Goal: Transaction & Acquisition: Subscribe to service/newsletter

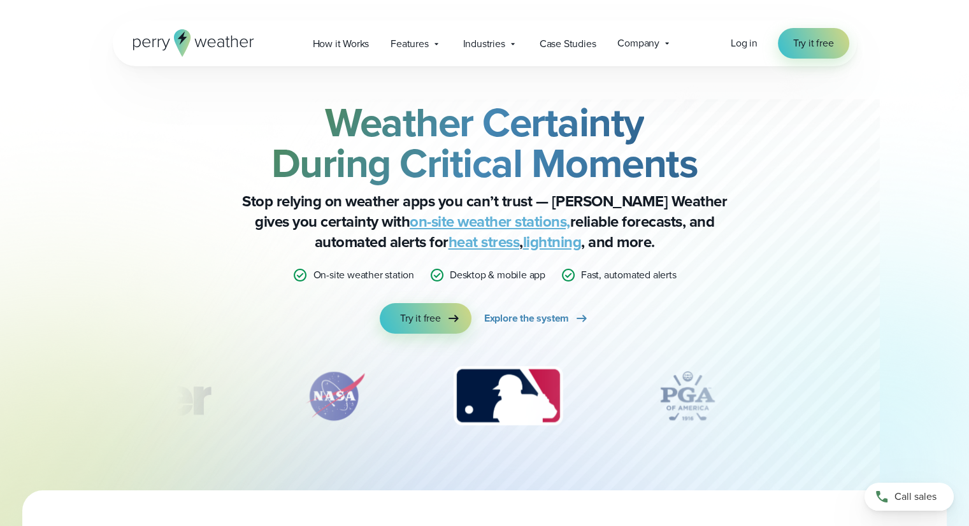
scroll to position [5, 0]
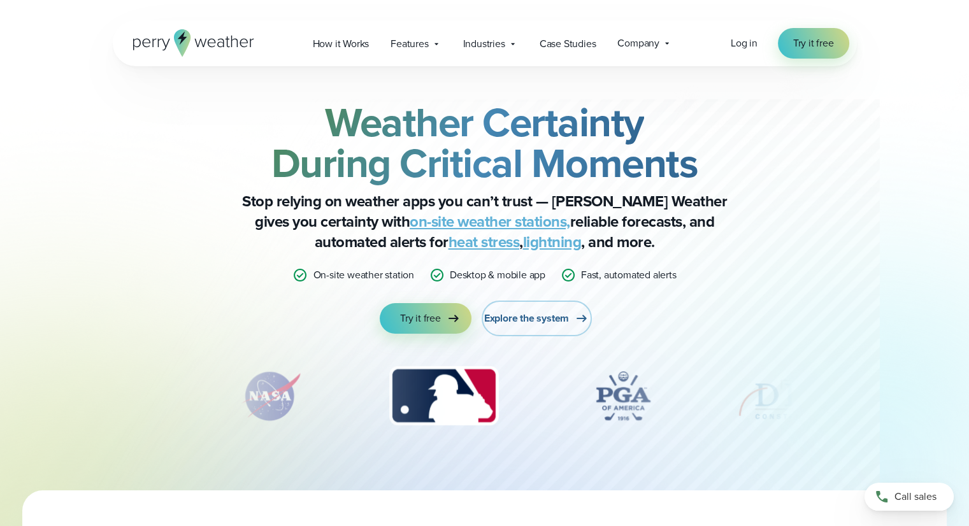
click at [555, 314] on span "Explore the system" at bounding box center [526, 318] width 85 height 15
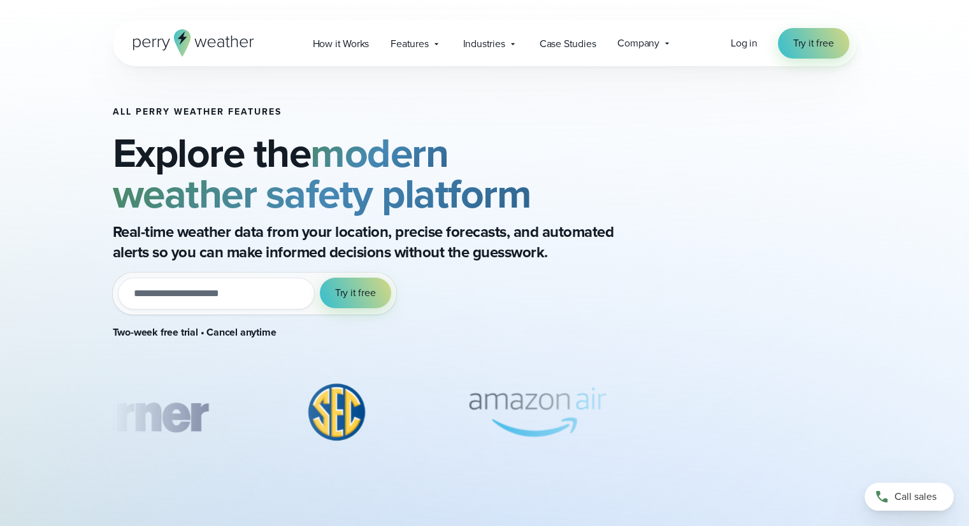
click at [226, 322] on div "All Perry Weather Features Explore the modern weather safety platform Real-time…" at bounding box center [389, 228] width 553 height 243
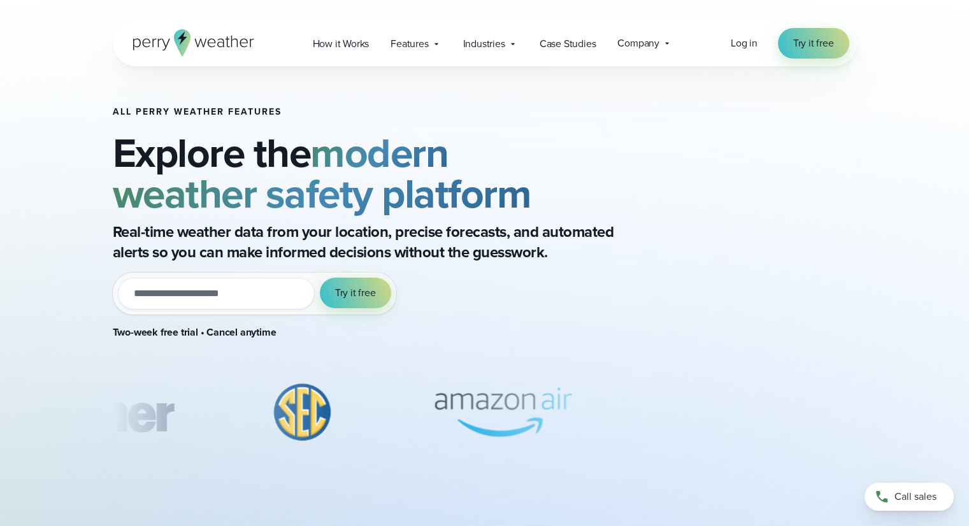
click at [268, 279] on input "email" at bounding box center [216, 294] width 197 height 32
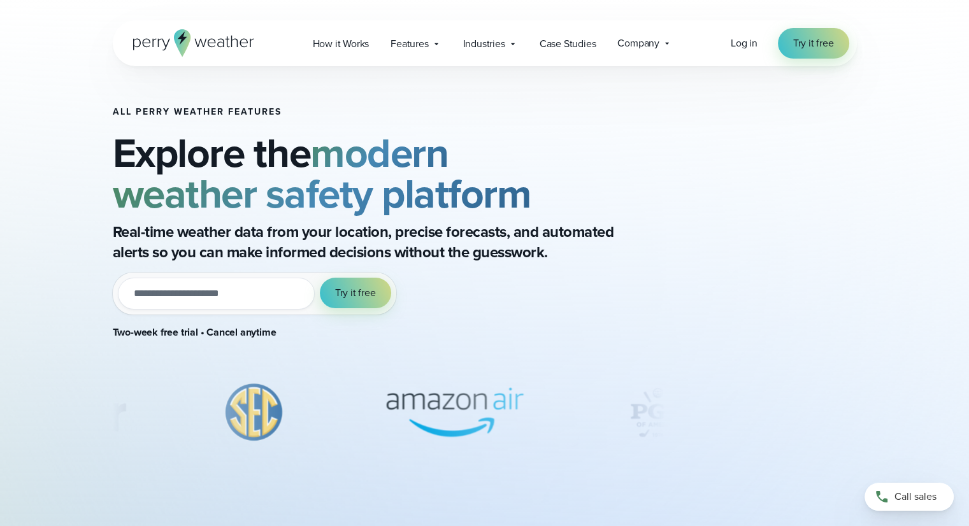
type input "**********"
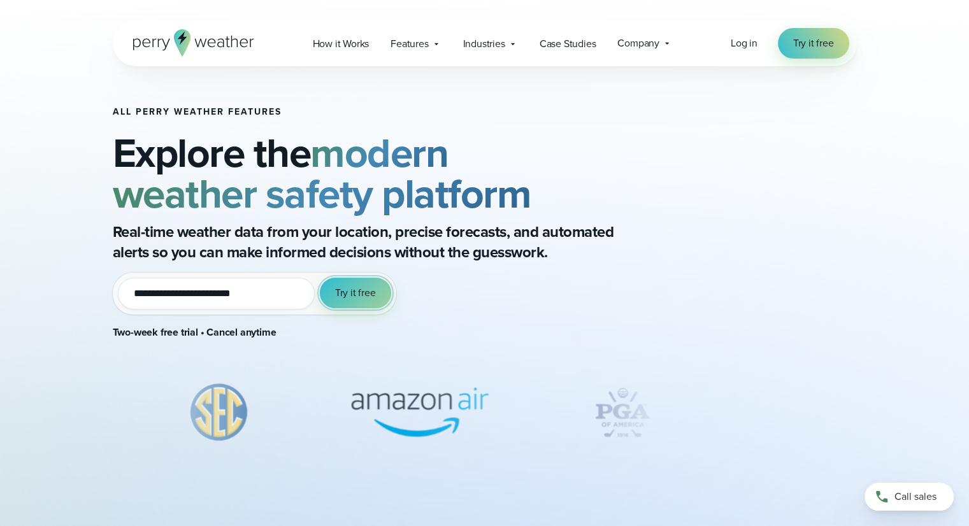
click at [345, 294] on span "Try it free" at bounding box center [355, 293] width 41 height 15
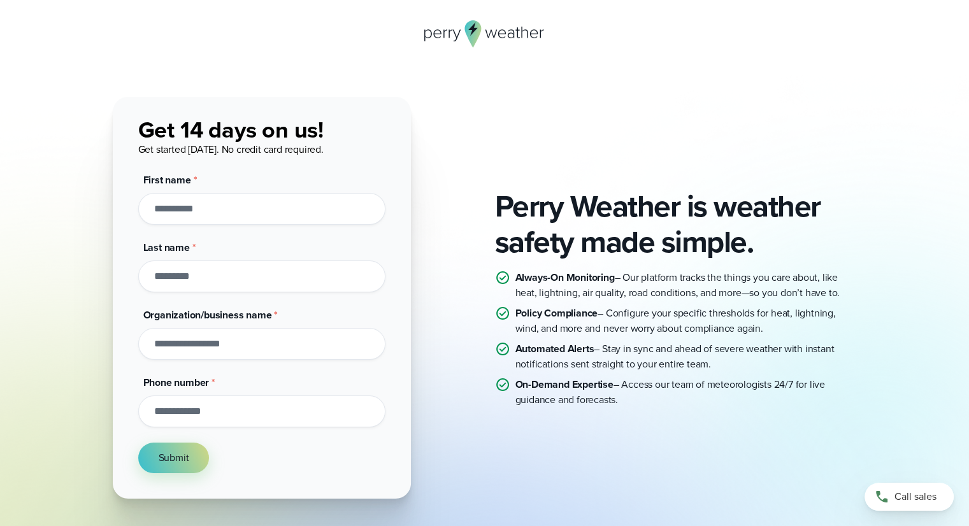
click at [334, 209] on input "First name *" at bounding box center [261, 209] width 247 height 32
type input "*******"
type input "*****"
type input "**********"
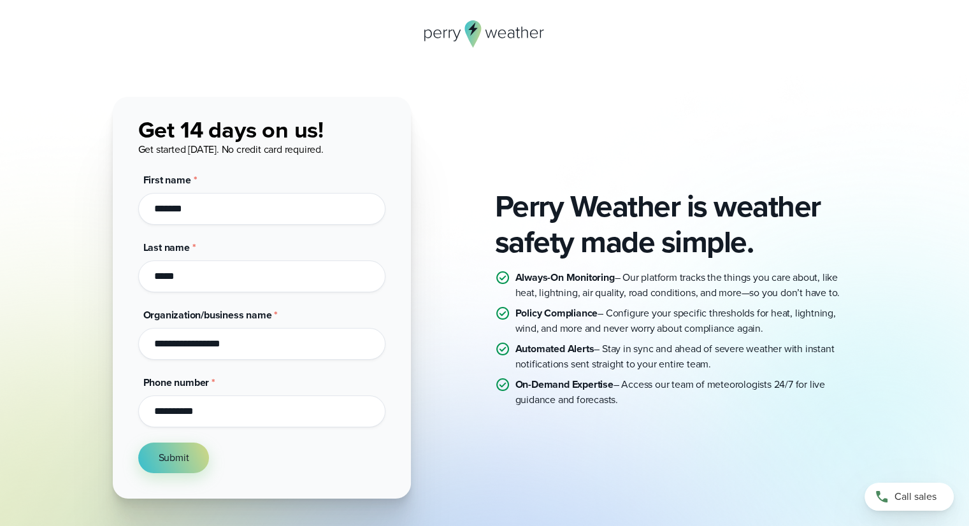
click at [138, 443] on button "Submit" at bounding box center [173, 458] width 71 height 31
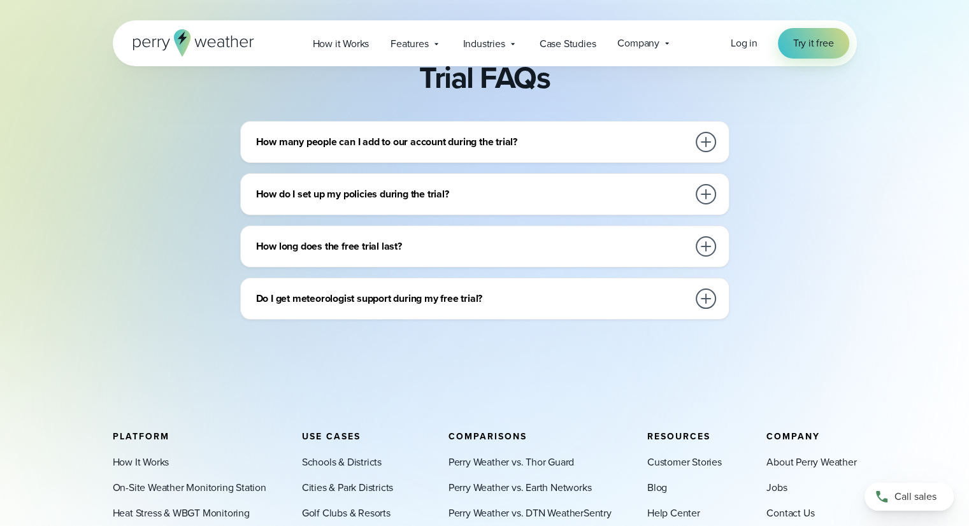
scroll to position [517, 0]
click at [558, 141] on h3 "How many people can I add to our account during the trial?" at bounding box center [472, 140] width 432 height 15
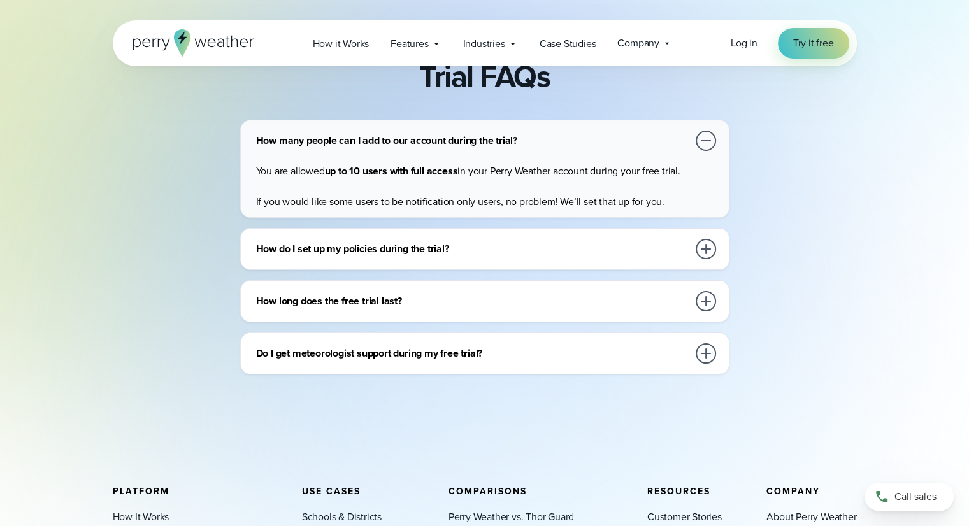
click at [584, 259] on div "How do I set up my policies during the trial?" at bounding box center [487, 248] width 463 height 25
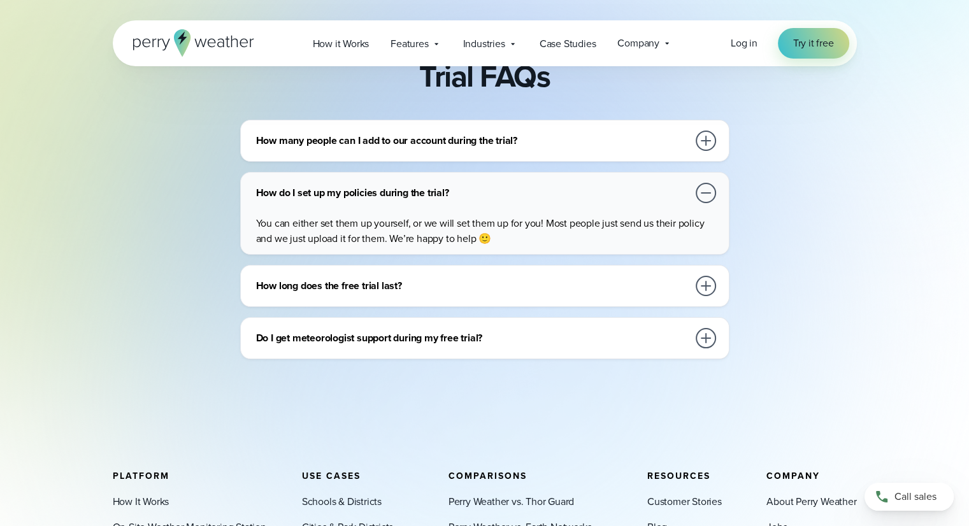
click at [582, 326] on div "Do I get meteorologist support during my free trial?" at bounding box center [487, 338] width 463 height 25
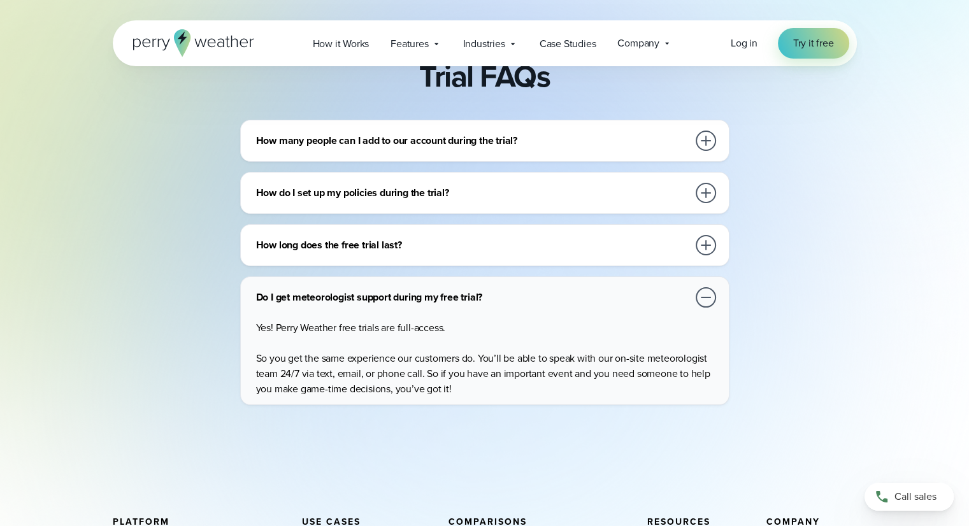
click at [582, 321] on p "Yes! Perry Weather free trials are full-access." at bounding box center [487, 328] width 463 height 15
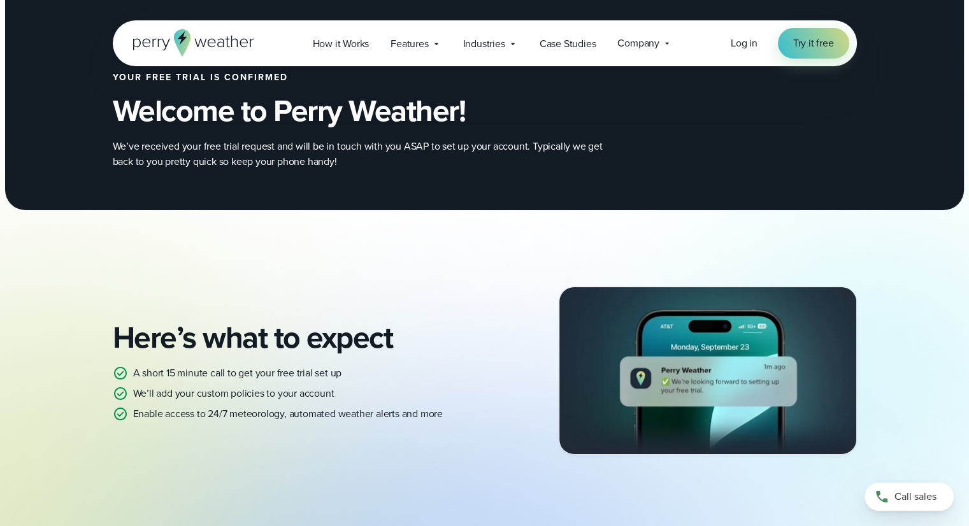
scroll to position [0, 0]
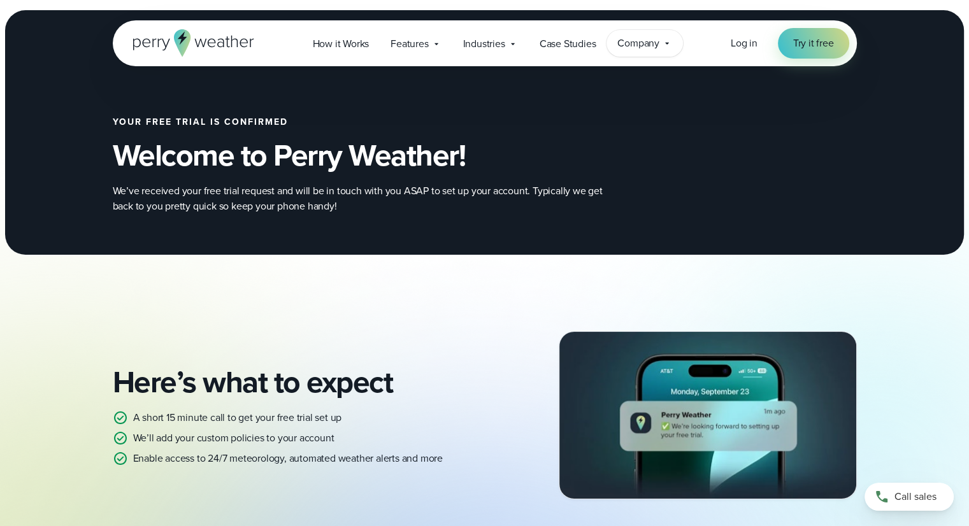
click at [637, 51] on div "Company Contact Us Reach out to us for sales or support questions" at bounding box center [645, 43] width 76 height 27
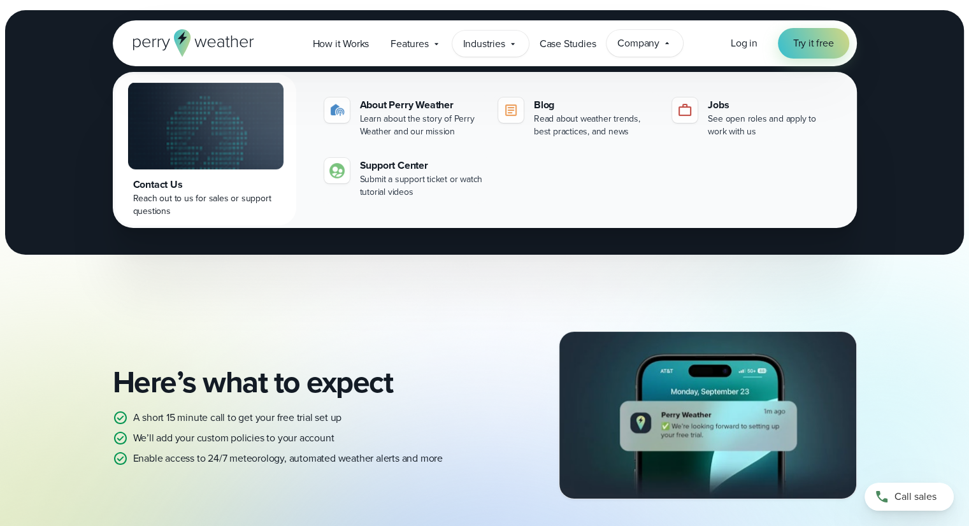
click at [477, 40] on span "Industries" at bounding box center [484, 43] width 42 height 15
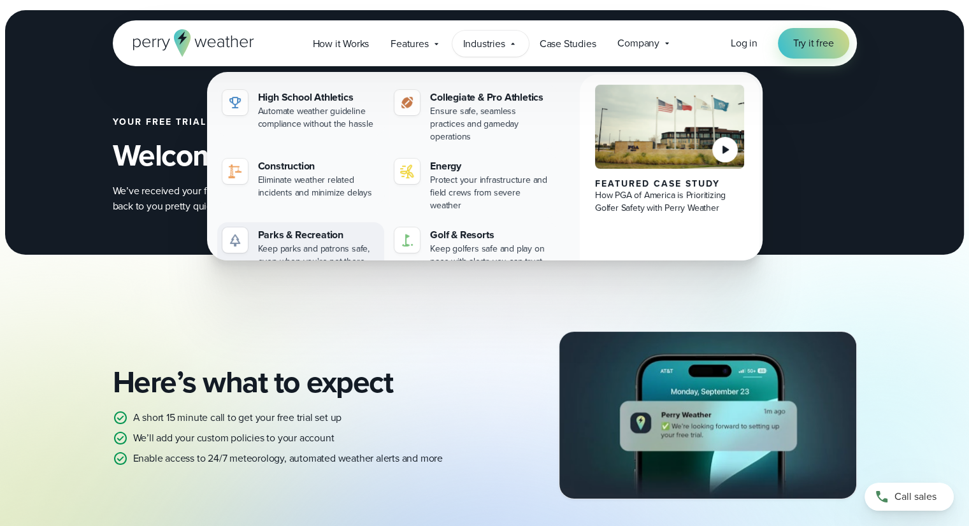
click at [238, 233] on img at bounding box center [235, 240] width 15 height 15
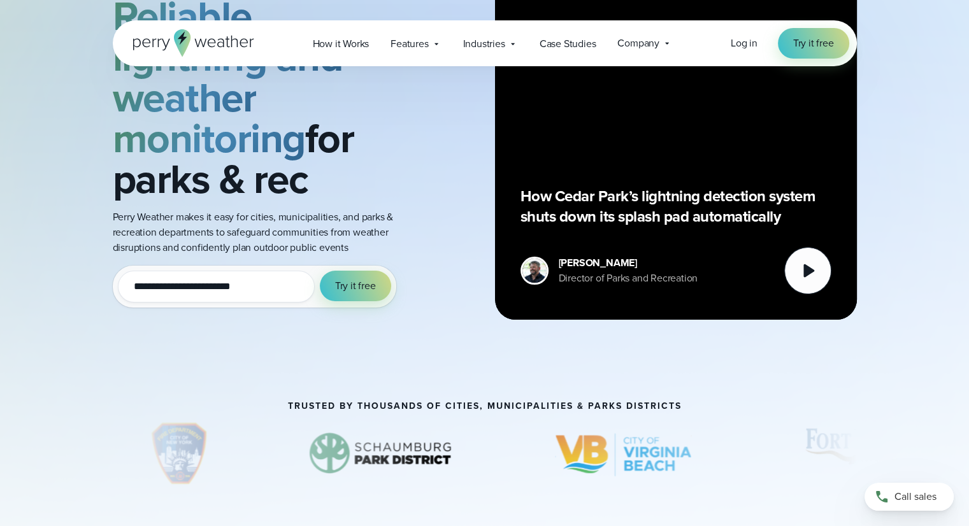
scroll to position [150, 0]
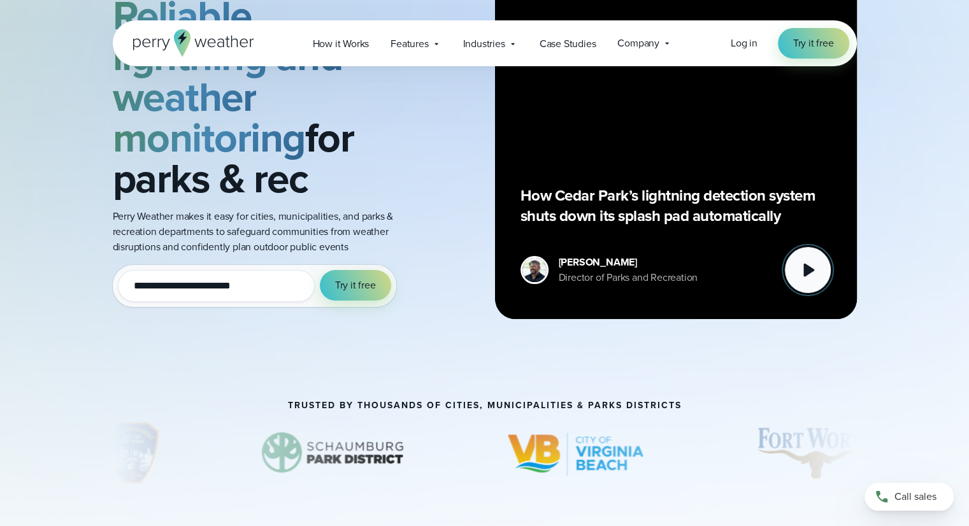
click at [800, 270] on icon at bounding box center [807, 269] width 25 height 25
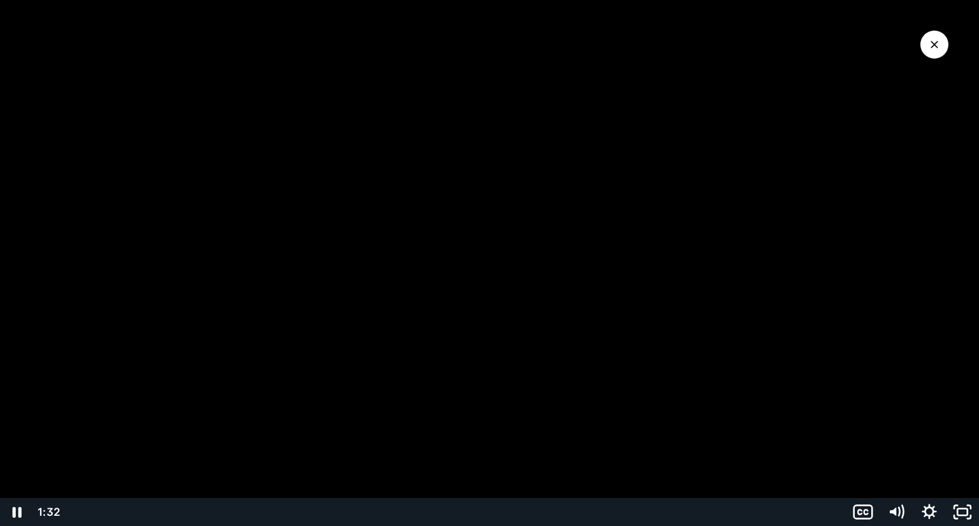
click at [644, 312] on div at bounding box center [489, 263] width 979 height 526
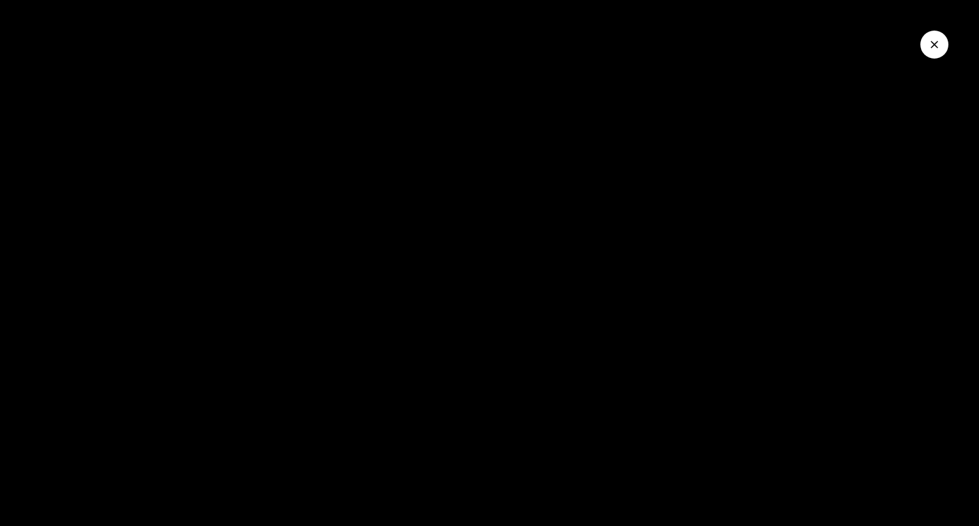
click at [644, 312] on div at bounding box center [489, 263] width 979 height 526
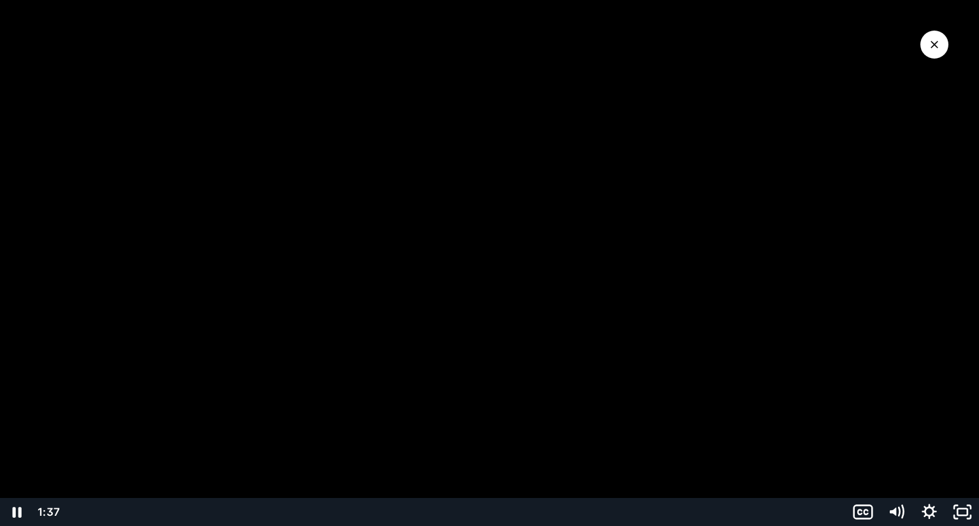
click at [0, 0] on button "Pause: Perry Weather Customer Stories - Cedar Park, TX" at bounding box center [0, 0] width 1 height 1
click at [0, 0] on button "Play Video: Perry Weather Customer Stories - Cedar Park, TX" at bounding box center [0, 0] width 1 height 1
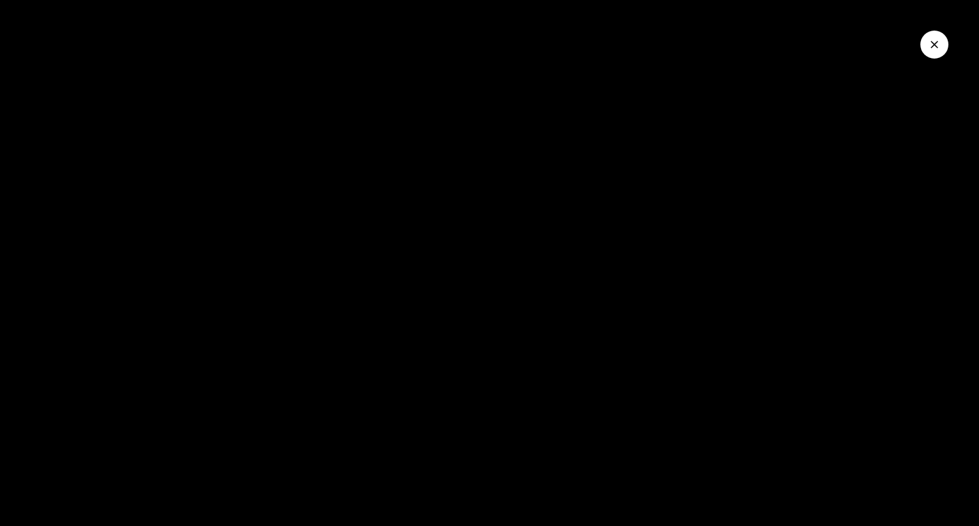
click at [0, 0] on button "Pause: Perry Weather Customer Stories - Cedar Park, TX" at bounding box center [0, 0] width 1 height 1
click at [0, 0] on button "Play Video: Perry Weather Customer Stories - Cedar Park, TX" at bounding box center [0, 0] width 1 height 1
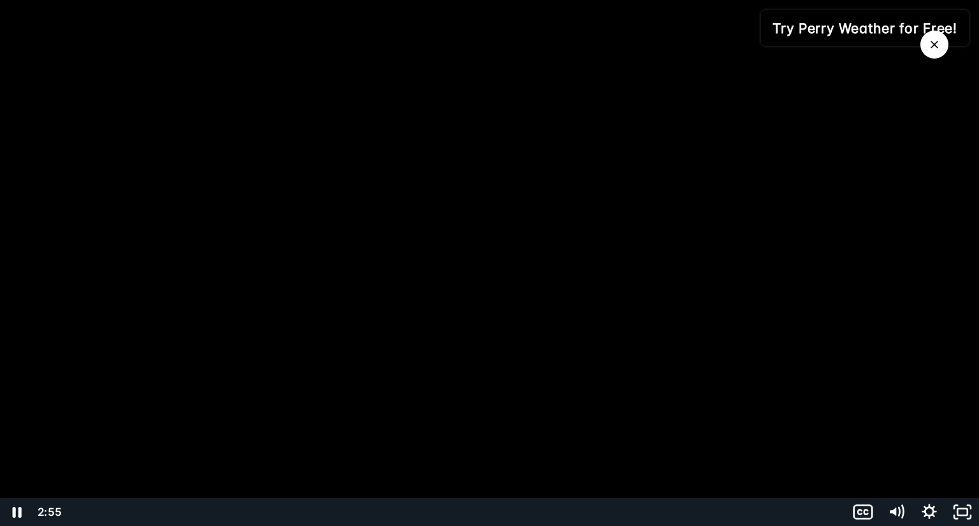
click at [0, 0] on button "Pause: Perry Weather Customer Stories - Cedar Park, TX" at bounding box center [0, 0] width 1 height 1
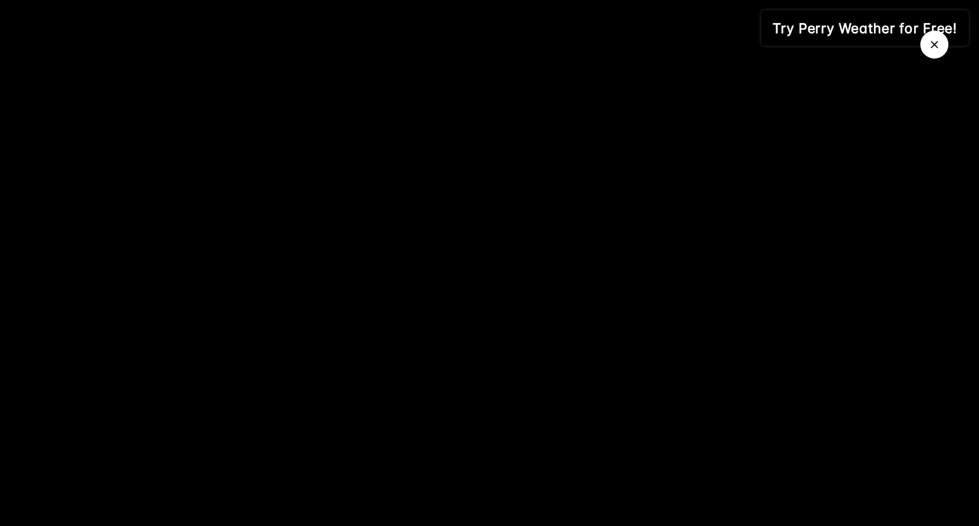
click at [934, 47] on icon "Close Video" at bounding box center [934, 44] width 13 height 13
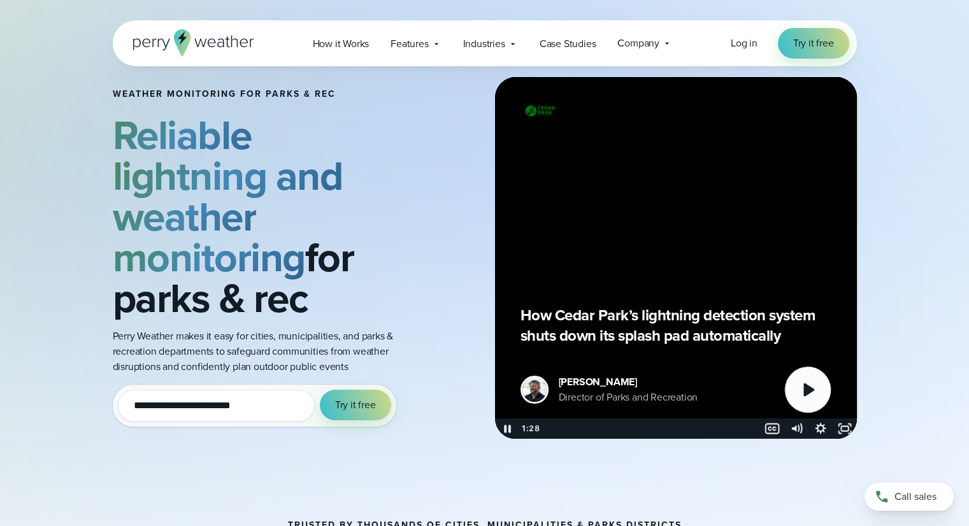
scroll to position [0, 0]
